Goal: Browse casually

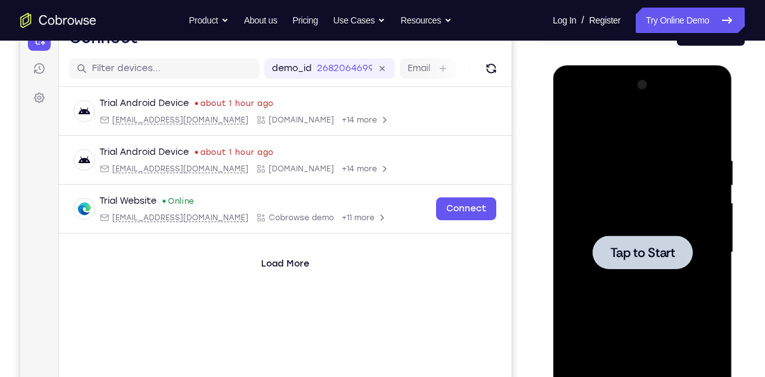
click at [607, 120] on div at bounding box center [643, 252] width 160 height 355
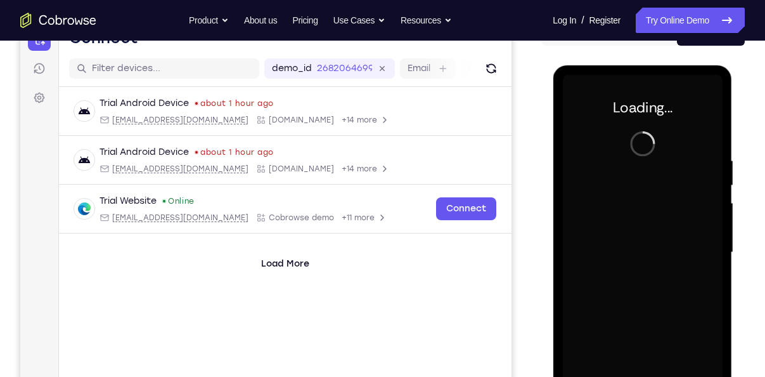
scroll to position [236, 0]
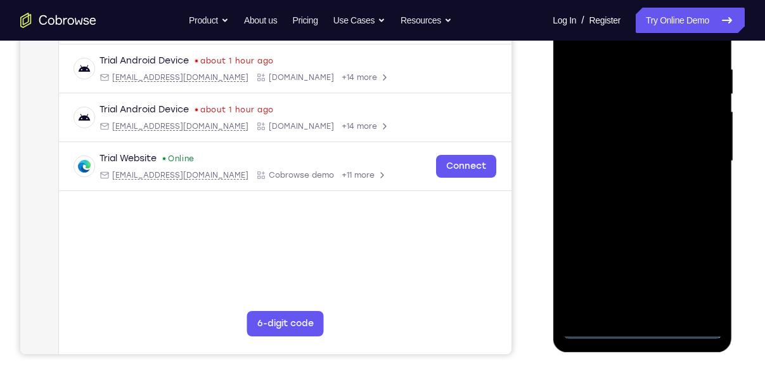
click at [646, 331] on div at bounding box center [643, 161] width 160 height 355
click at [692, 279] on div at bounding box center [643, 161] width 160 height 355
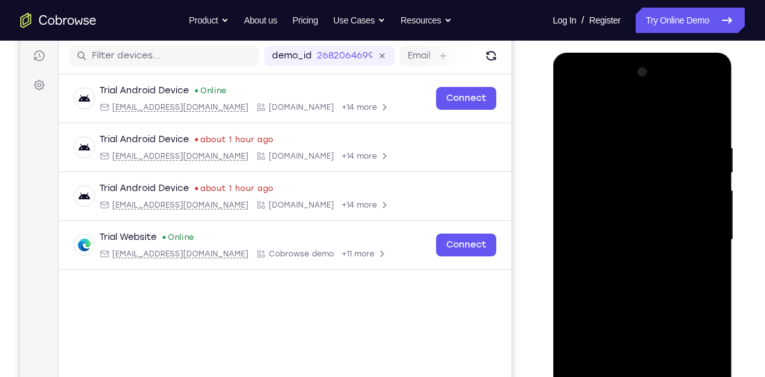
click at [575, 115] on div at bounding box center [643, 239] width 160 height 355
click at [697, 229] on div at bounding box center [643, 239] width 160 height 355
click at [622, 264] on div at bounding box center [643, 239] width 160 height 355
click at [628, 261] on div at bounding box center [643, 239] width 160 height 355
click at [632, 225] on div at bounding box center [643, 239] width 160 height 355
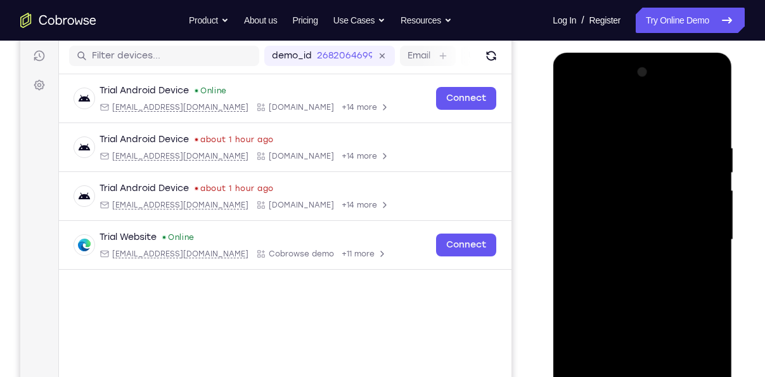
click at [639, 218] on div at bounding box center [643, 239] width 160 height 355
click at [635, 234] on div at bounding box center [643, 239] width 160 height 355
click at [618, 283] on div at bounding box center [643, 239] width 160 height 355
click at [647, 296] on div at bounding box center [643, 239] width 160 height 355
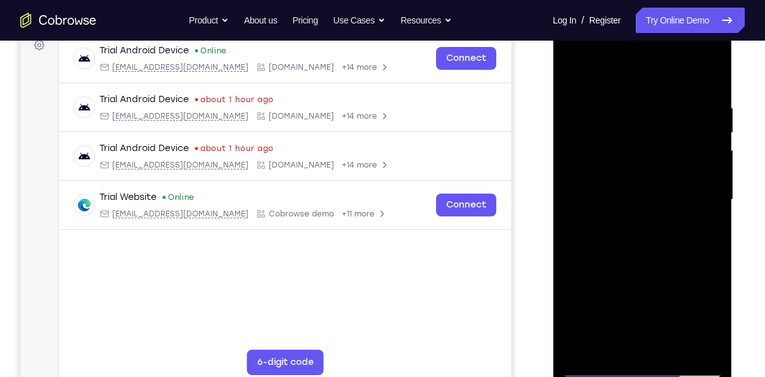
scroll to position [198, 0]
click at [678, 347] on div at bounding box center [643, 199] width 160 height 355
click at [653, 271] on div at bounding box center [643, 199] width 160 height 355
click at [664, 181] on div at bounding box center [643, 199] width 160 height 355
click at [705, 229] on div at bounding box center [643, 199] width 160 height 355
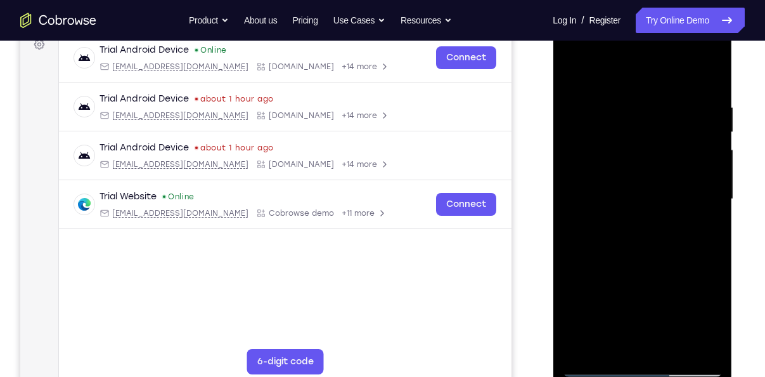
click at [575, 69] on div at bounding box center [643, 199] width 160 height 355
click at [634, 207] on div at bounding box center [643, 199] width 160 height 355
click at [708, 229] on div at bounding box center [643, 199] width 160 height 355
click at [711, 318] on div at bounding box center [643, 199] width 160 height 355
click at [706, 233] on div at bounding box center [643, 199] width 160 height 355
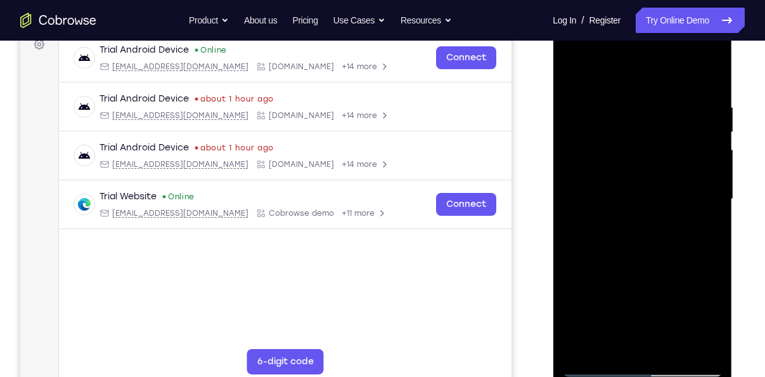
click at [575, 77] on div at bounding box center [643, 199] width 160 height 355
click at [632, 262] on div at bounding box center [643, 199] width 160 height 355
click at [567, 80] on div at bounding box center [643, 199] width 160 height 355
click at [573, 74] on div at bounding box center [643, 199] width 160 height 355
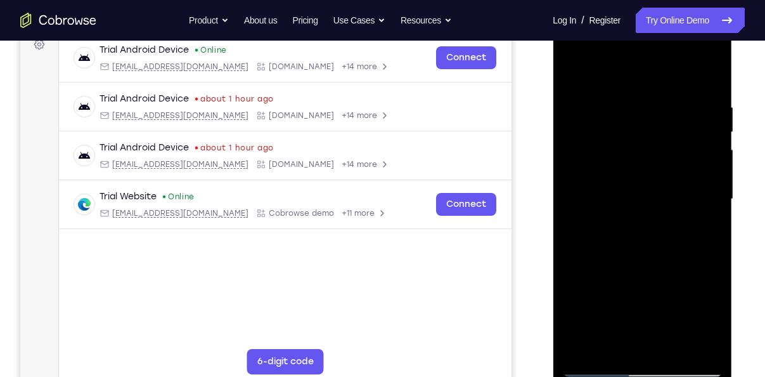
click at [628, 94] on div at bounding box center [643, 199] width 160 height 355
click at [708, 82] on div at bounding box center [643, 199] width 160 height 355
click at [708, 68] on div at bounding box center [643, 199] width 160 height 355
click at [574, 67] on div at bounding box center [643, 199] width 160 height 355
drag, startPoint x: 639, startPoint y: 150, endPoint x: 638, endPoint y: 303, distance: 152.2
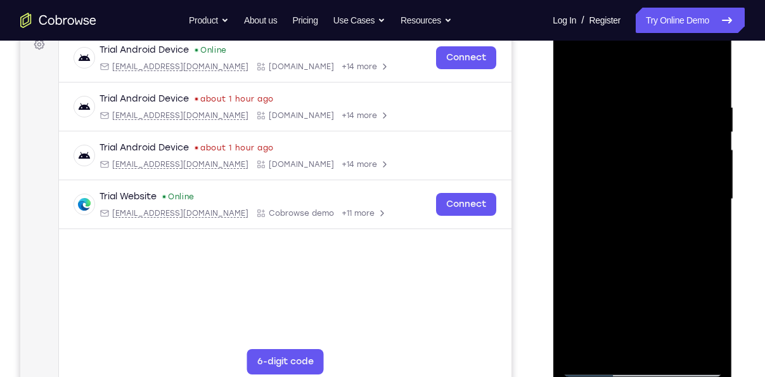
click at [638, 303] on div at bounding box center [643, 199] width 160 height 355
drag, startPoint x: 644, startPoint y: 186, endPoint x: 641, endPoint y: 297, distance: 111.0
click at [641, 297] on div at bounding box center [643, 199] width 160 height 355
drag, startPoint x: 638, startPoint y: 298, endPoint x: 634, endPoint y: 261, distance: 37.7
click at [634, 261] on div at bounding box center [643, 199] width 160 height 355
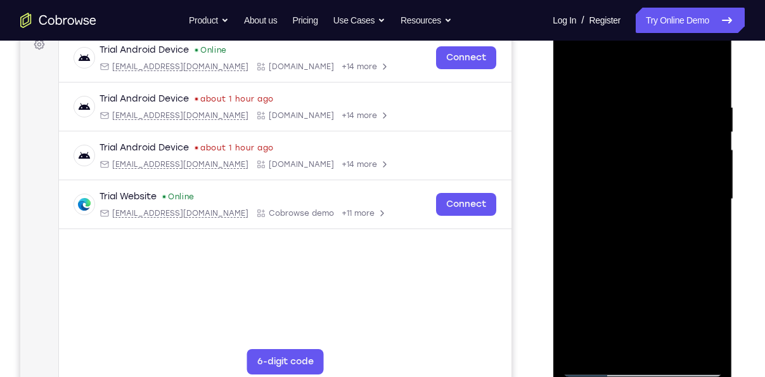
drag, startPoint x: 616, startPoint y: 279, endPoint x: 618, endPoint y: 214, distance: 64.7
click at [618, 214] on div at bounding box center [643, 199] width 160 height 355
click at [574, 271] on div at bounding box center [643, 199] width 160 height 355
drag, startPoint x: 608, startPoint y: 228, endPoint x: 604, endPoint y: 264, distance: 35.7
click at [604, 264] on div at bounding box center [643, 199] width 160 height 355
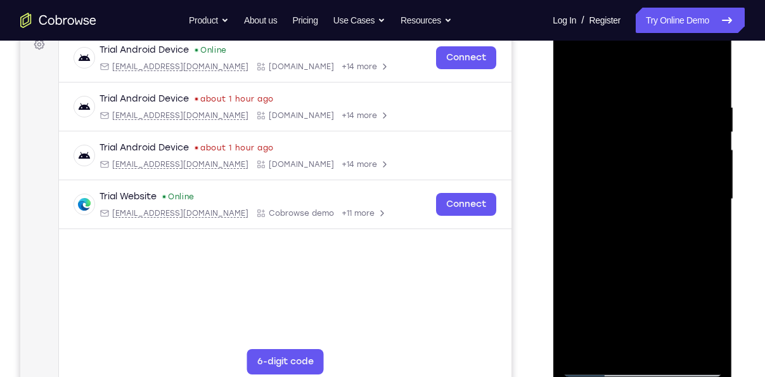
drag, startPoint x: 646, startPoint y: 233, endPoint x: 642, endPoint y: 69, distance: 164.3
click at [642, 69] on div at bounding box center [643, 199] width 160 height 355
drag, startPoint x: 658, startPoint y: 223, endPoint x: 634, endPoint y: 3, distance: 222.0
click at [634, 12] on html "Online web based iOS Simulators and Android Emulators. Run iPhone, iPad, Mobile…" at bounding box center [643, 202] width 181 height 381
drag, startPoint x: 608, startPoint y: 240, endPoint x: 597, endPoint y: 41, distance: 200.1
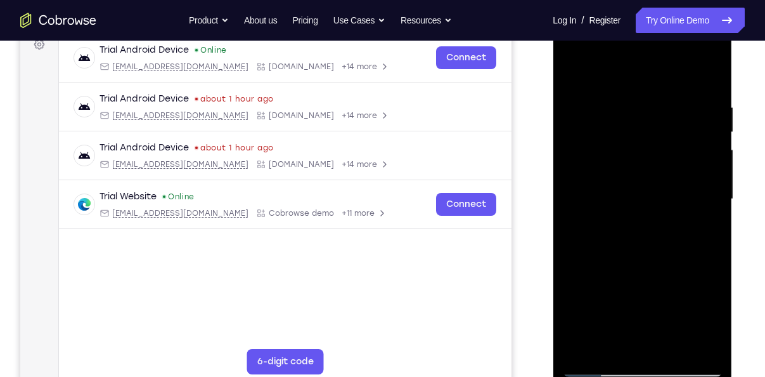
click at [597, 41] on div at bounding box center [643, 199] width 160 height 355
click at [675, 347] on div at bounding box center [643, 199] width 160 height 355
click at [576, 72] on div at bounding box center [643, 199] width 160 height 355
drag, startPoint x: 608, startPoint y: 110, endPoint x: 606, endPoint y: 223, distance: 112.9
click at [606, 223] on div at bounding box center [643, 199] width 160 height 355
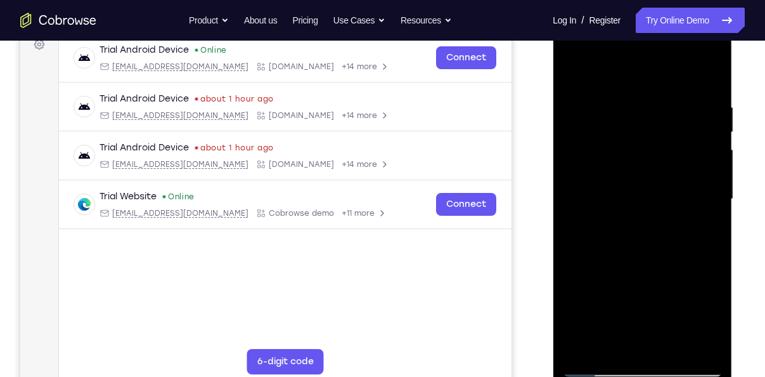
drag, startPoint x: 622, startPoint y: 136, endPoint x: 611, endPoint y: 249, distance: 114.1
click at [611, 249] on div at bounding box center [643, 199] width 160 height 355
click at [628, 100] on div at bounding box center [643, 199] width 160 height 355
click at [708, 76] on div at bounding box center [643, 199] width 160 height 355
drag, startPoint x: 681, startPoint y: 95, endPoint x: 660, endPoint y: 95, distance: 20.9
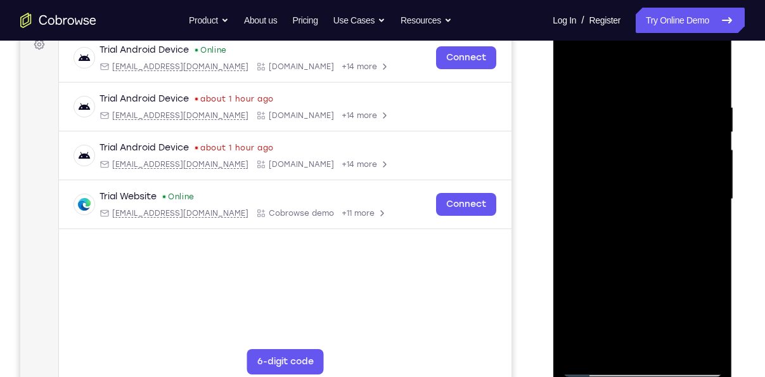
click at [660, 95] on div at bounding box center [643, 199] width 160 height 355
